Goal: Task Accomplishment & Management: Manage account settings

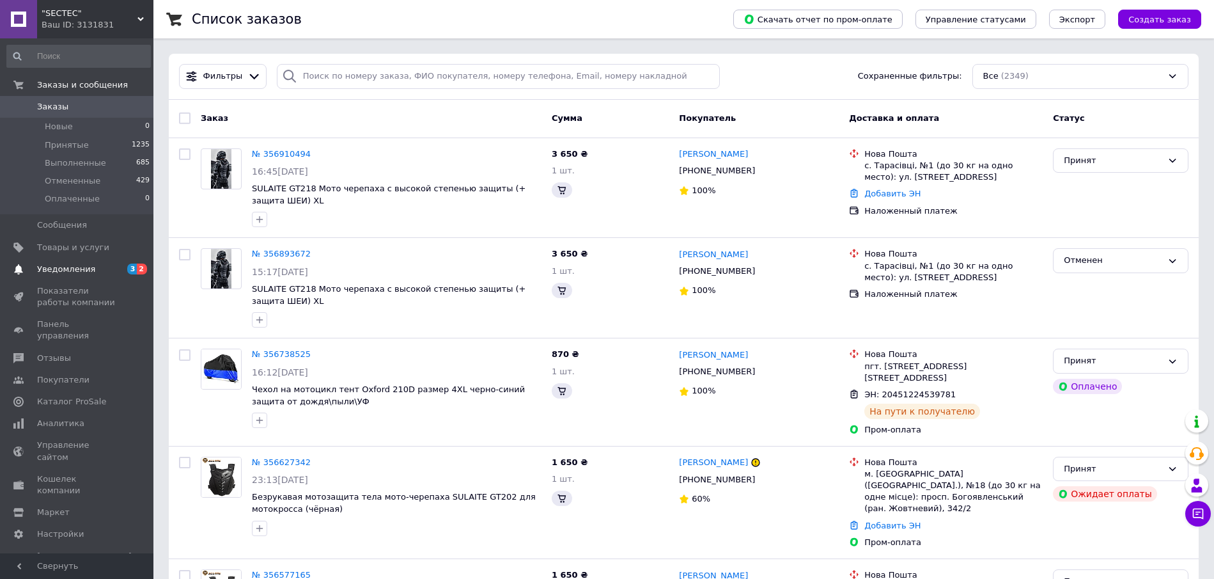
click at [103, 272] on span "Уведомления" at bounding box center [77, 269] width 81 height 12
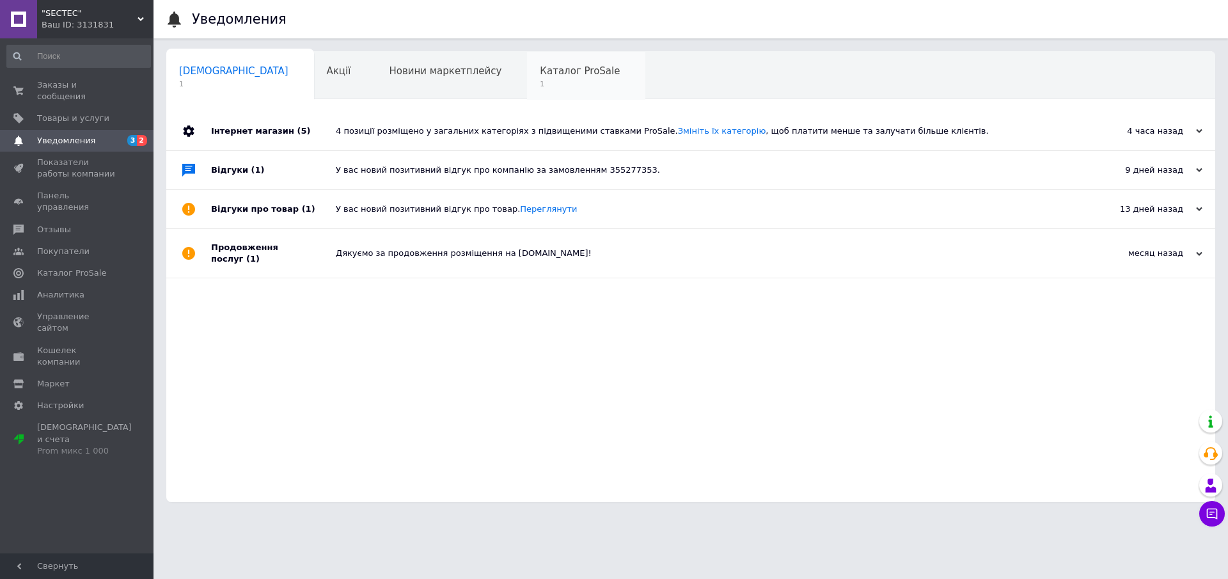
click at [527, 79] on div "Каталог ProSale 1" at bounding box center [586, 76] width 118 height 49
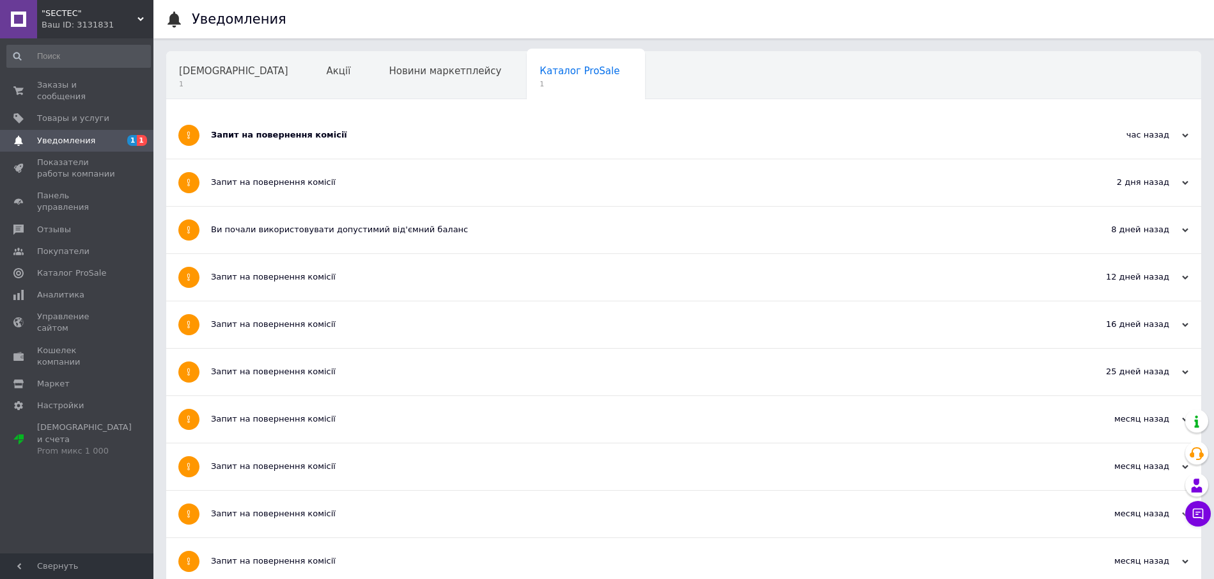
click at [243, 138] on div "Запит на повернення комісії" at bounding box center [636, 135] width 850 height 12
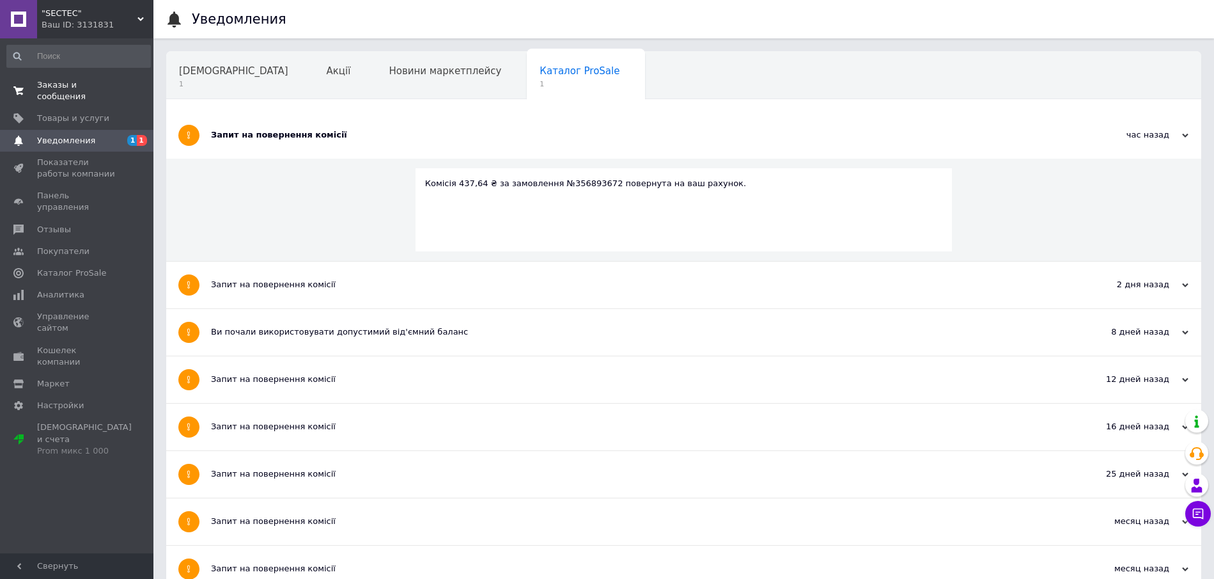
click at [116, 88] on span "Заказы и сообщения" at bounding box center [77, 90] width 81 height 23
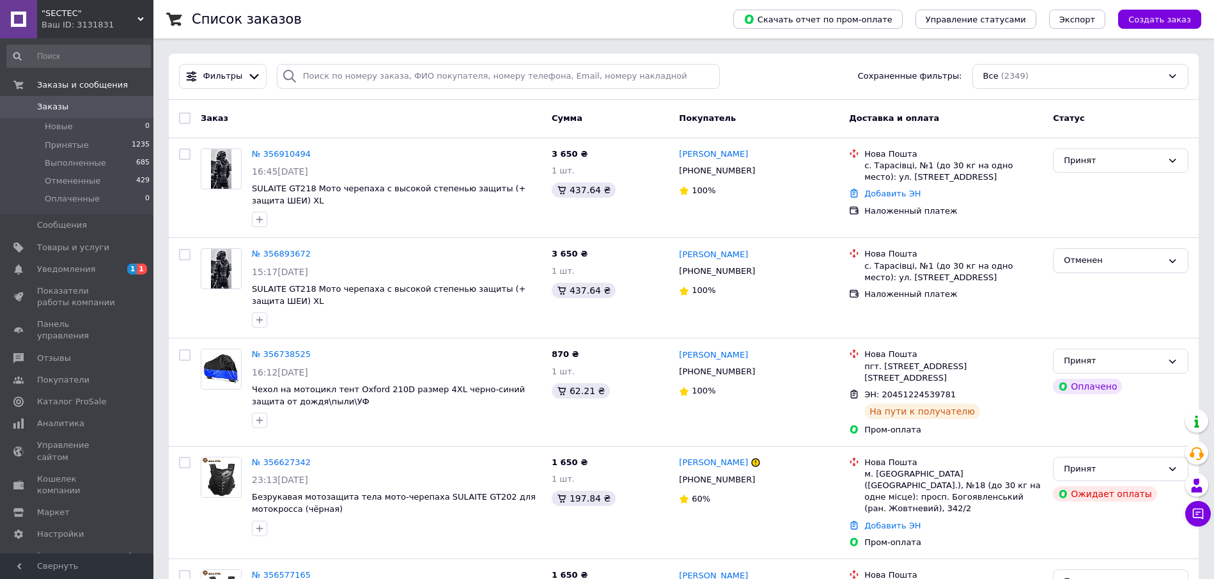
click at [379, 22] on div "Список заказов" at bounding box center [450, 19] width 516 height 38
